Goal: Information Seeking & Learning: Learn about a topic

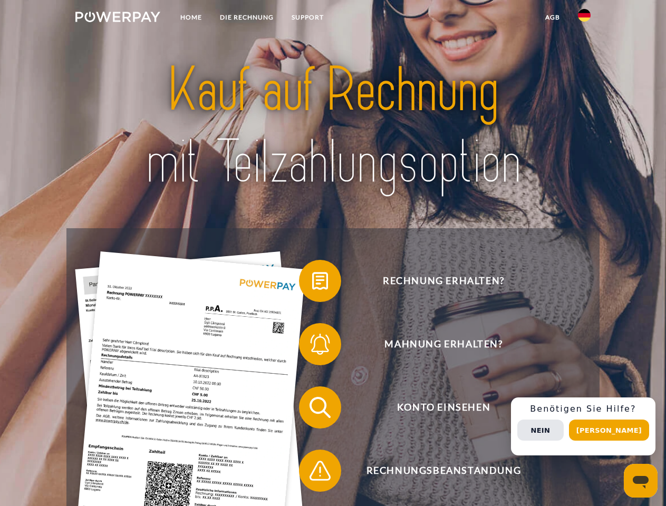
click at [118, 18] on img at bounding box center [117, 17] width 85 height 11
click at [584, 18] on img at bounding box center [584, 15] width 13 height 13
click at [552, 17] on link "agb" at bounding box center [552, 17] width 33 height 19
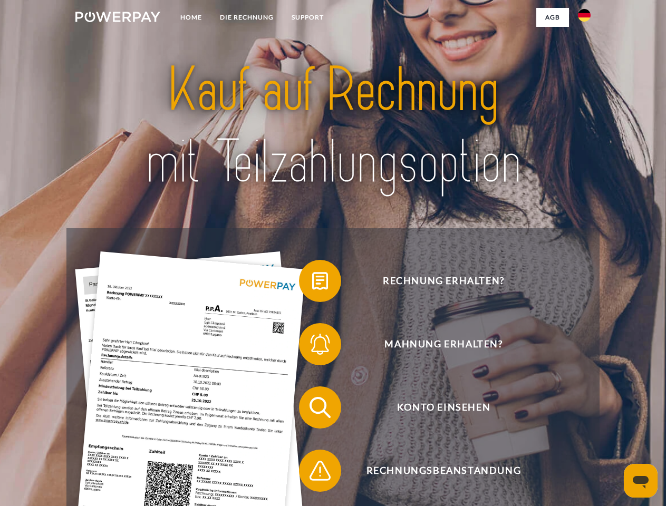
click at [312, 283] on span at bounding box center [304, 281] width 53 height 53
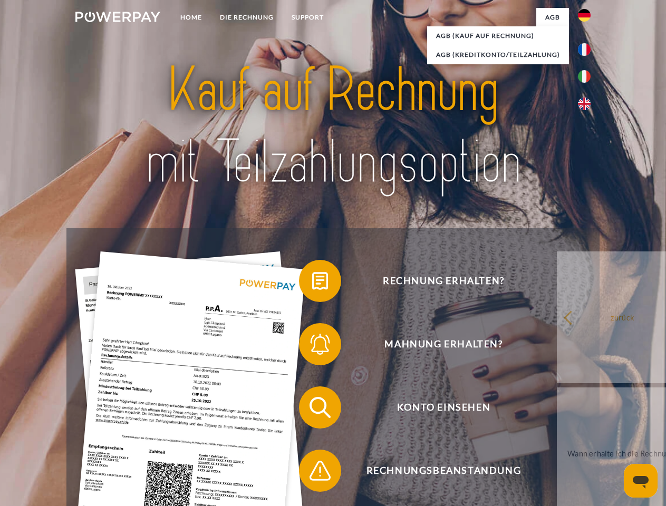
click at [312, 346] on div "Rechnung erhalten? Mahnung erhalten? Konto einsehen" at bounding box center [332, 439] width 532 height 422
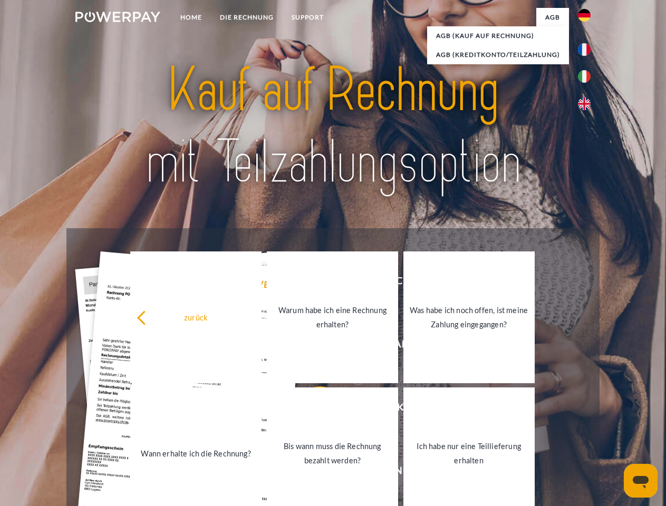
click at [312, 409] on link "Bis wann muss die Rechnung bezahlt werden?" at bounding box center [332, 453] width 131 height 132
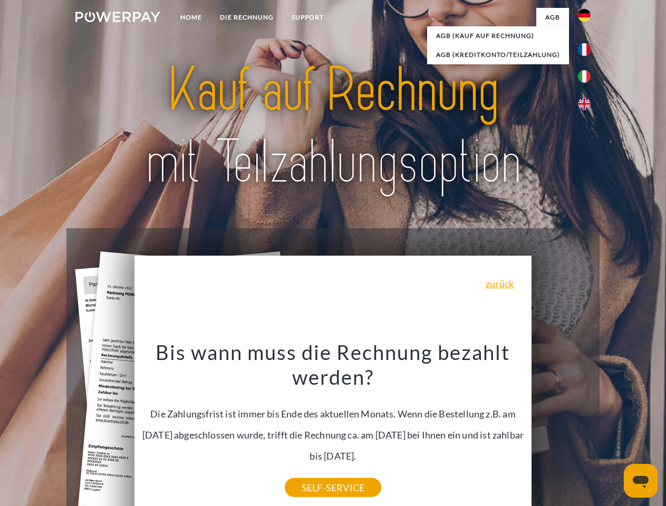
click at [312, 473] on div "Rechnung erhalten? Mahnung erhalten? Konto einsehen" at bounding box center [332, 439] width 532 height 422
click at [586, 426] on div "Rechnung erhalten? Mahnung erhalten? Konto einsehen" at bounding box center [332, 439] width 532 height 422
click at [561, 428] on span "Konto einsehen" at bounding box center [443, 407] width 258 height 42
click at [612, 430] on header "Home DIE RECHNUNG SUPPORT" at bounding box center [333, 364] width 666 height 728
